Goal: Task Accomplishment & Management: Manage account settings

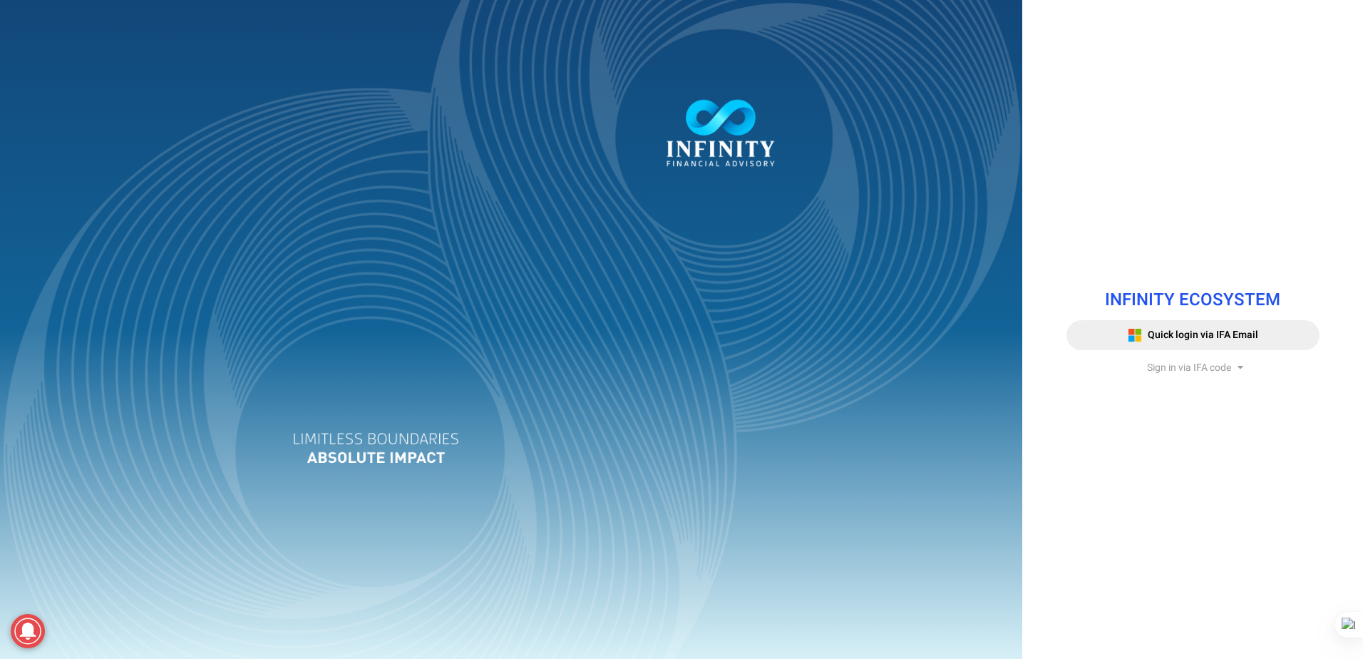
click at [1189, 361] on span "Sign in via IFA code" at bounding box center [1189, 367] width 84 height 15
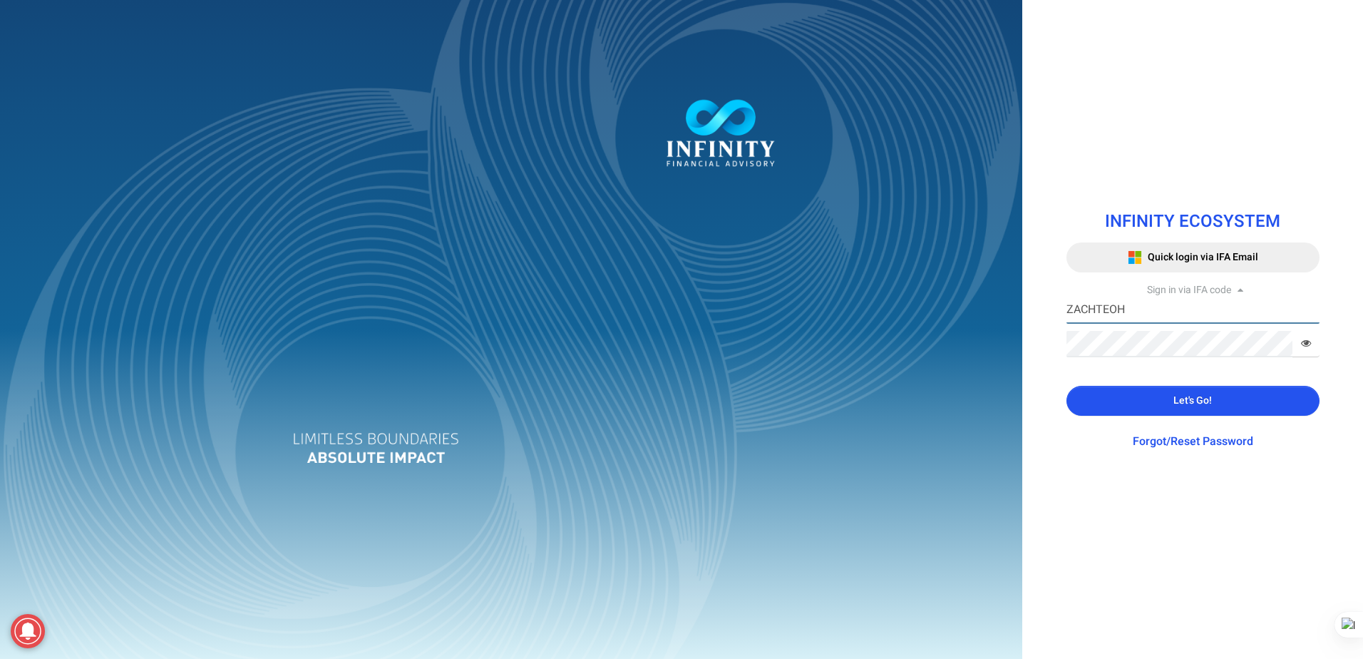
click at [1183, 316] on input "ZACHTEOH" at bounding box center [1192, 310] width 253 height 26
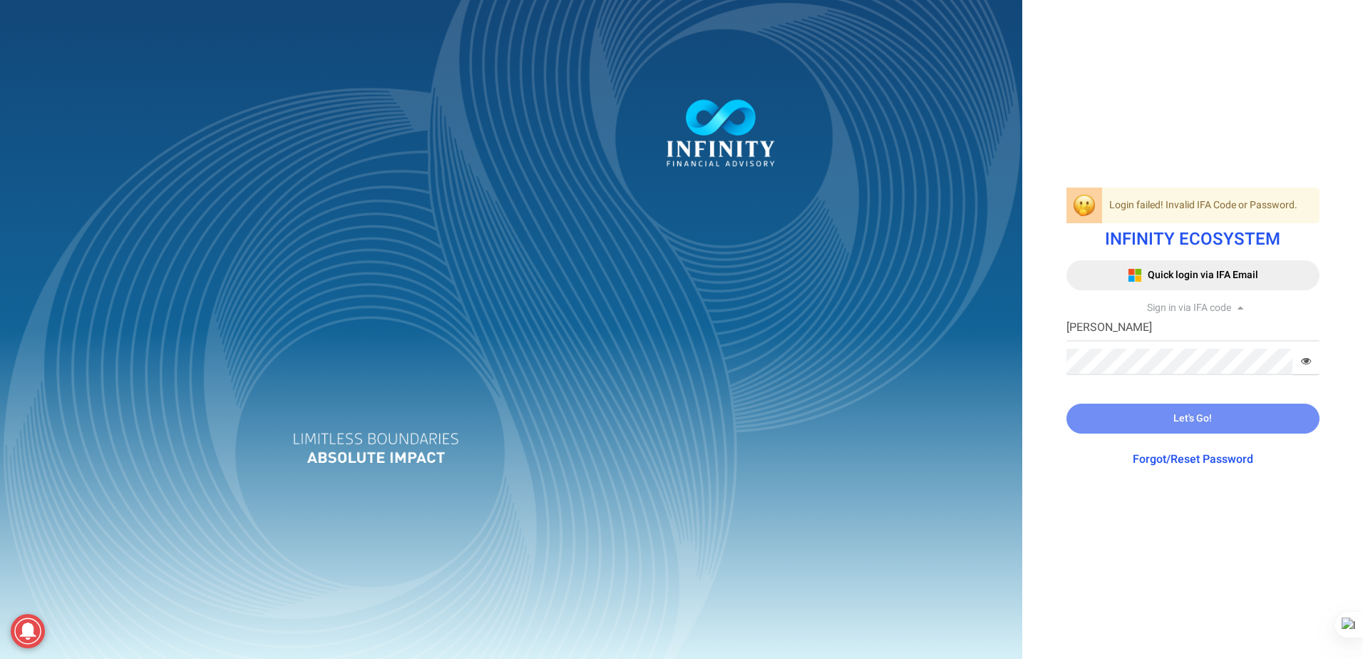
click at [949, 349] on div at bounding box center [681, 329] width 1363 height 659
drag, startPoint x: 1142, startPoint y: 339, endPoint x: 1005, endPoint y: 329, distance: 137.3
click at [1005, 329] on div "Login failed! Invalid IFA Code or Password. INFINITY ECOSYSTEM Quick login via …" at bounding box center [681, 329] width 1363 height 659
type input "F"
click at [1113, 420] on button "Let's Go!" at bounding box center [1192, 418] width 253 height 30
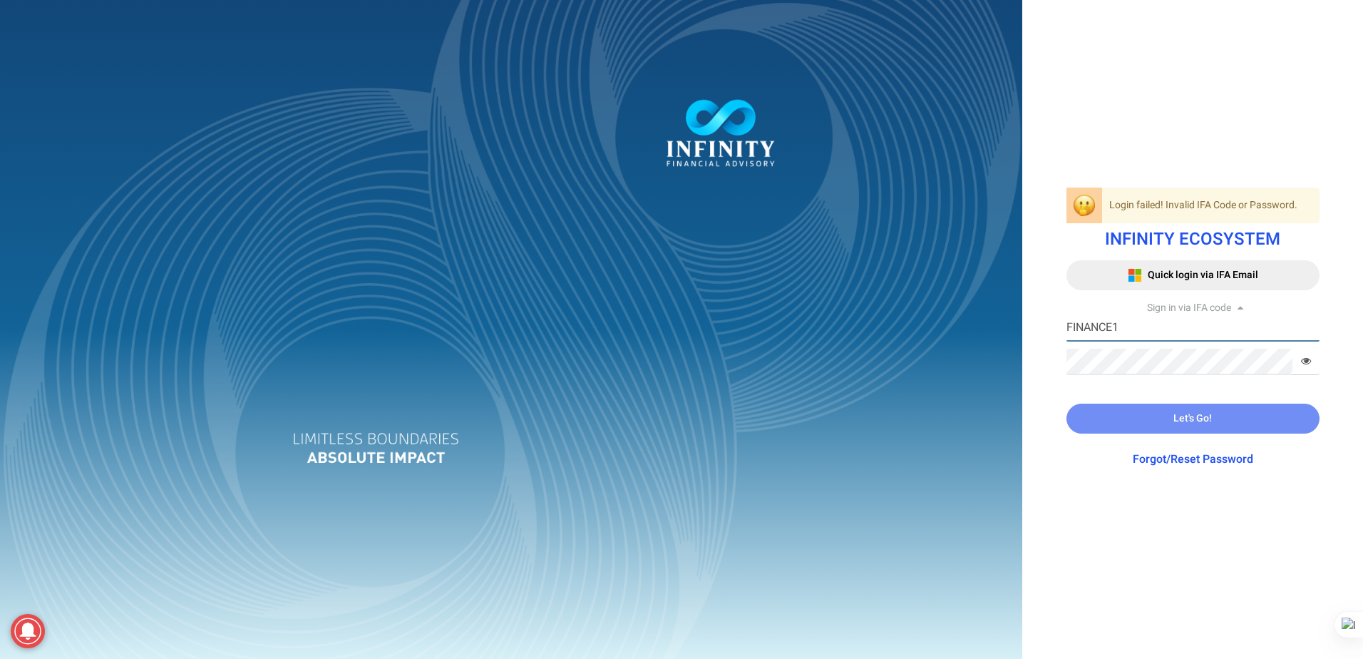
click at [1167, 328] on input "FINANCE1" at bounding box center [1192, 328] width 253 height 26
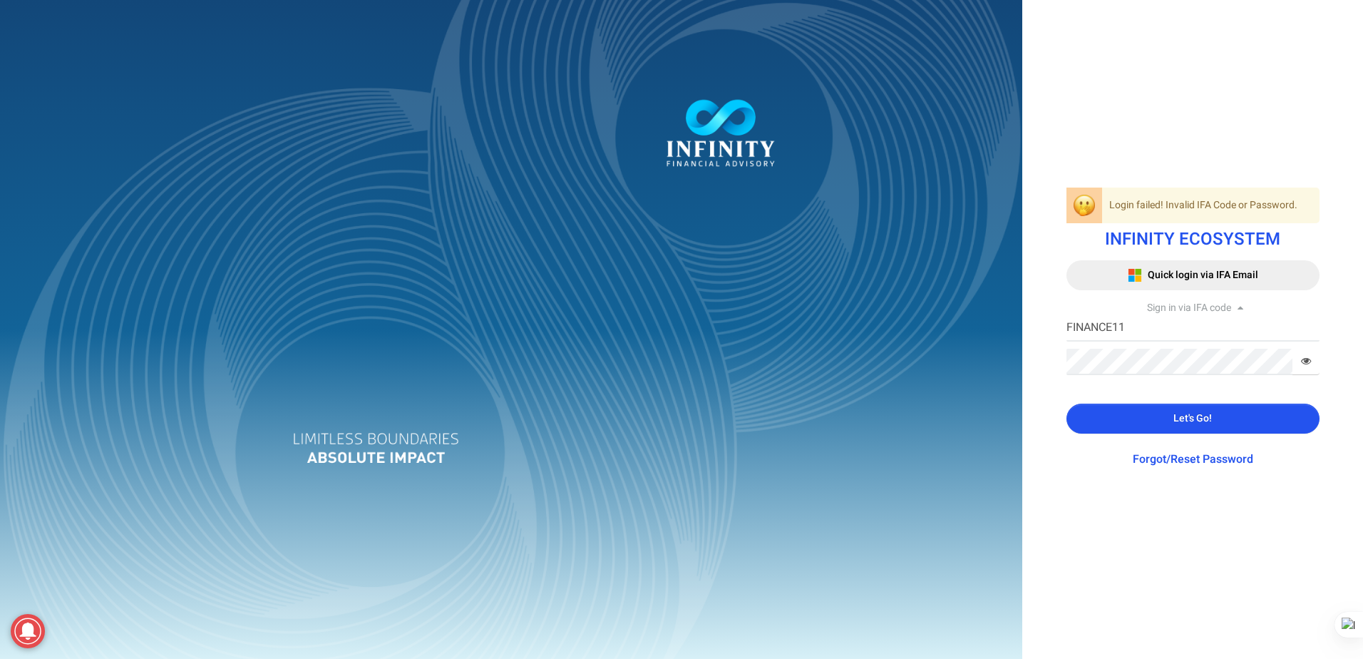
click at [1302, 360] on icon at bounding box center [1306, 361] width 10 height 10
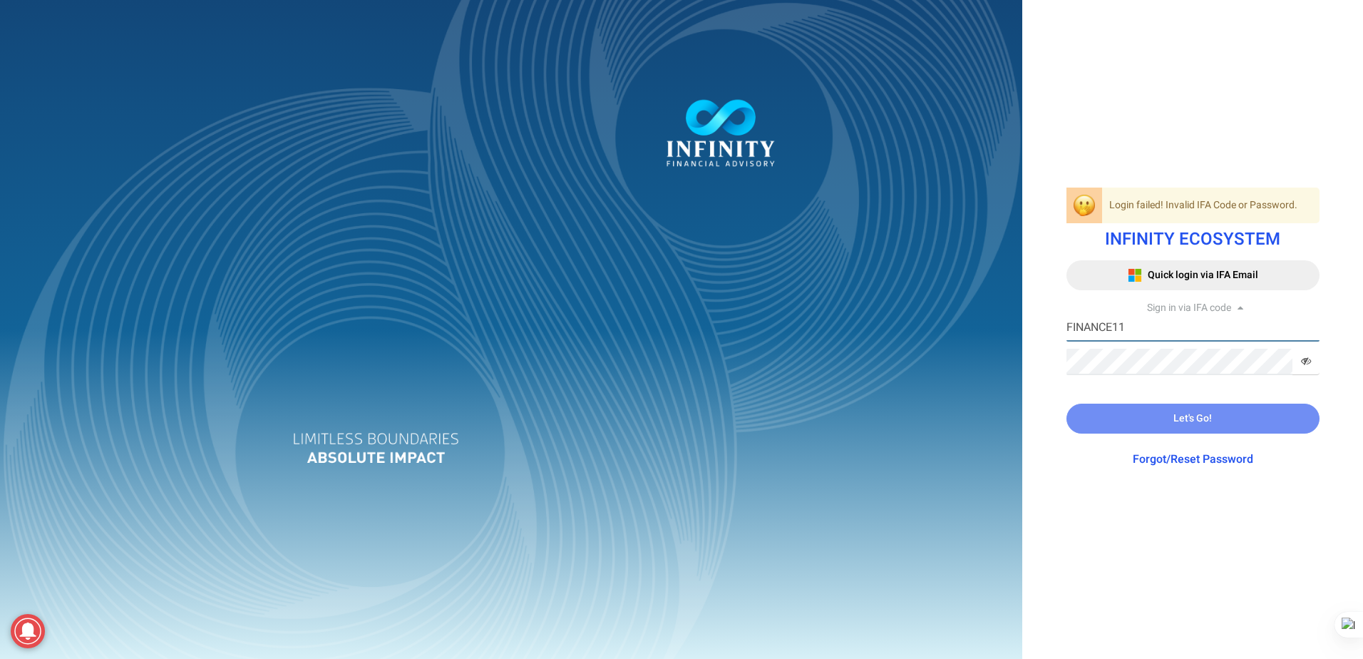
drag, startPoint x: 1142, startPoint y: 334, endPoint x: 916, endPoint y: 330, distance: 226.0
click at [916, 330] on div "Login failed! Invalid IFA Code or Password. INFINITY ECOSYSTEM Quick login via …" at bounding box center [681, 329] width 1363 height 659
paste input "text"
click at [505, 421] on div at bounding box center [681, 329] width 1363 height 659
drag, startPoint x: 1161, startPoint y: 324, endPoint x: 905, endPoint y: 324, distance: 256.6
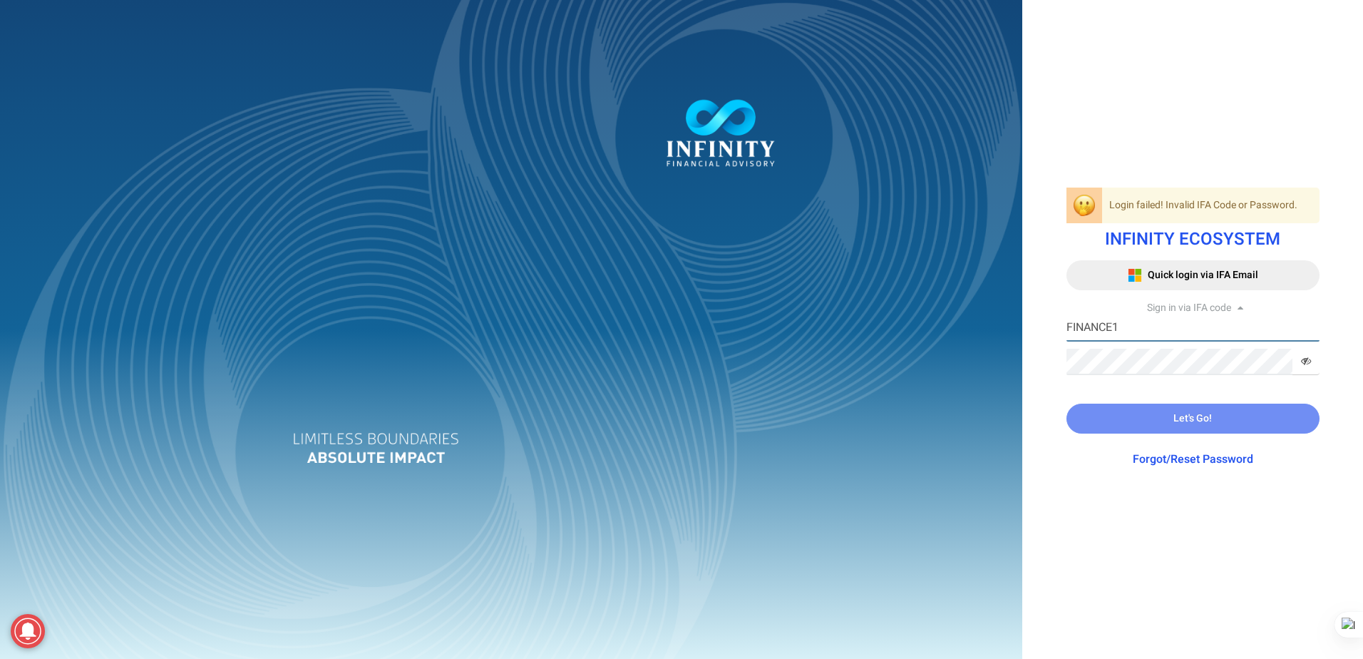
click at [905, 324] on div "Login failed! Invalid IFA Code or Password. INFINITY ECOSYSTEM Quick login via …" at bounding box center [681, 329] width 1363 height 659
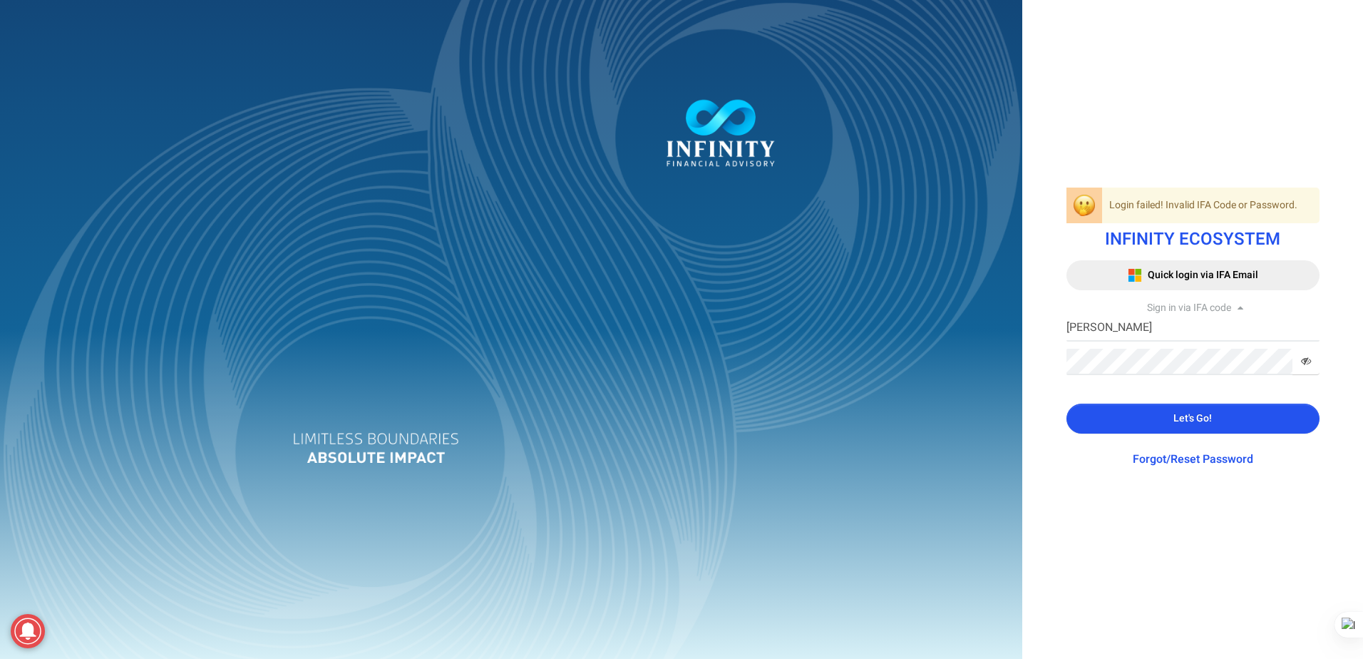
click at [1208, 416] on span "Let's Go!" at bounding box center [1192, 418] width 38 height 15
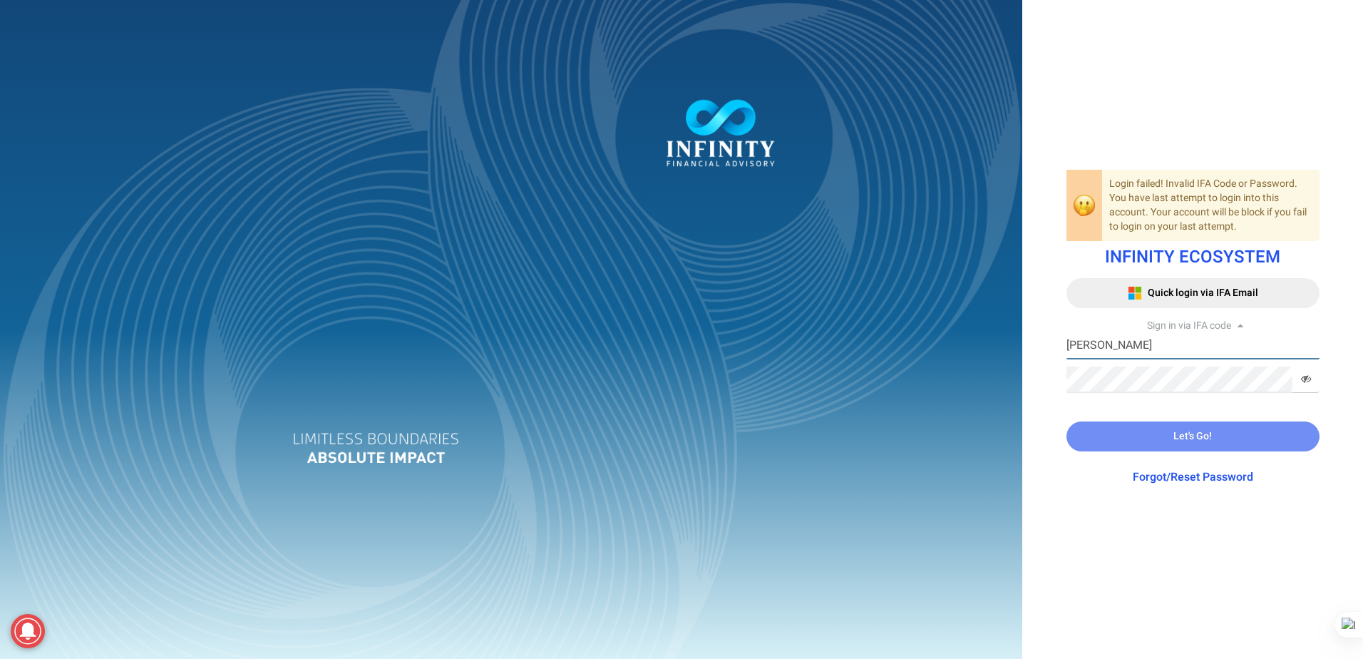
drag, startPoint x: 1146, startPoint y: 351, endPoint x: 982, endPoint y: 351, distance: 163.9
click at [982, 351] on div "Login failed! Invalid IFA Code or Password. You have last attempt to login into…" at bounding box center [681, 329] width 1363 height 659
type input "FINANCE1"
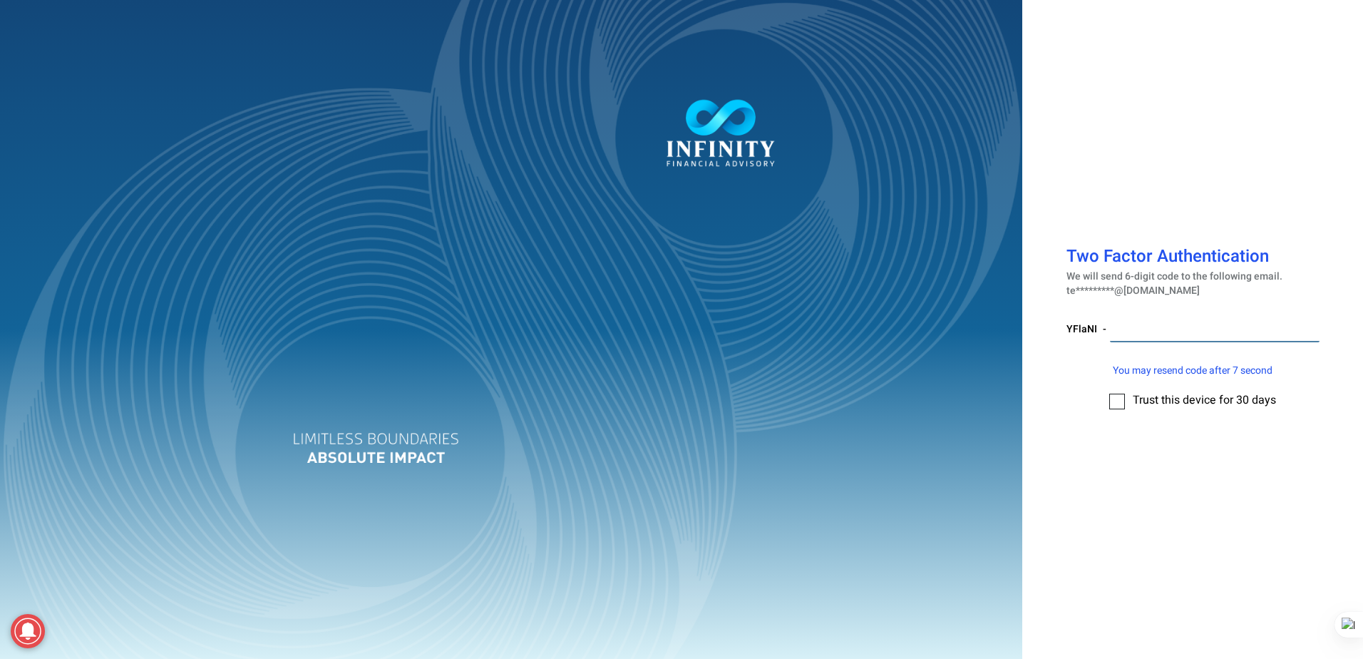
click at [1182, 337] on input "number" at bounding box center [1215, 329] width 210 height 26
paste input "067581"
type input "067581"
